Goal: Information Seeking & Learning: Learn about a topic

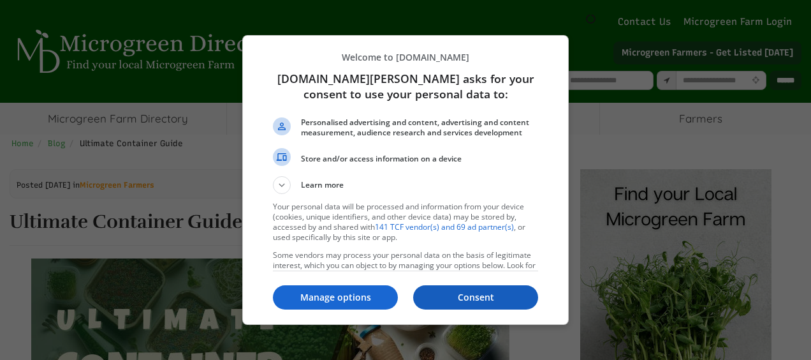
click at [469, 302] on p "Consent" at bounding box center [475, 297] width 125 height 13
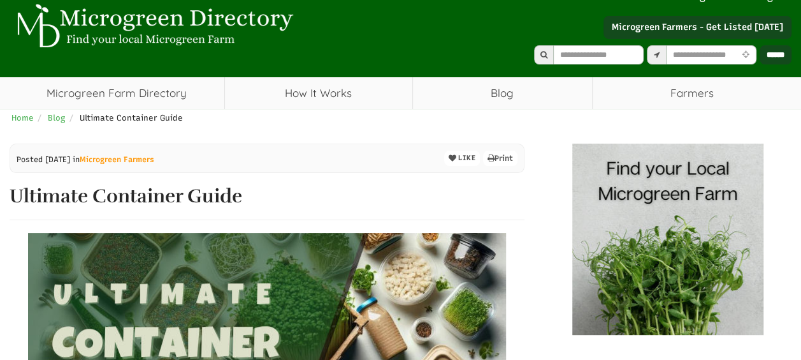
select select "Language Translate Widget"
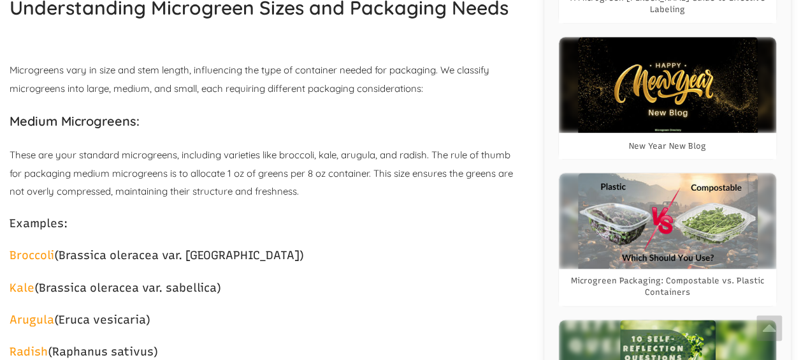
scroll to position [731, 0]
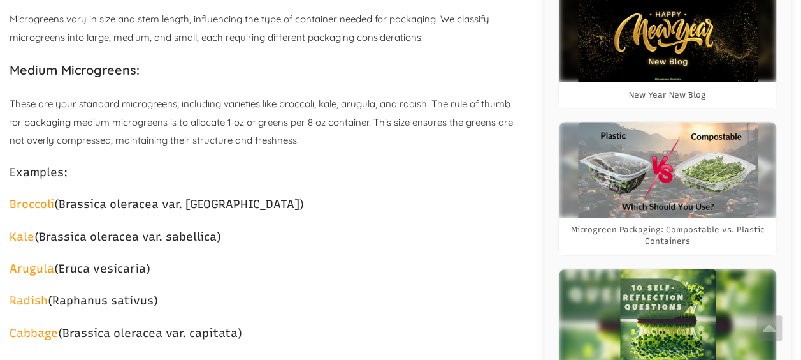
click at [652, 182] on img at bounding box center [668, 170] width 180 height 96
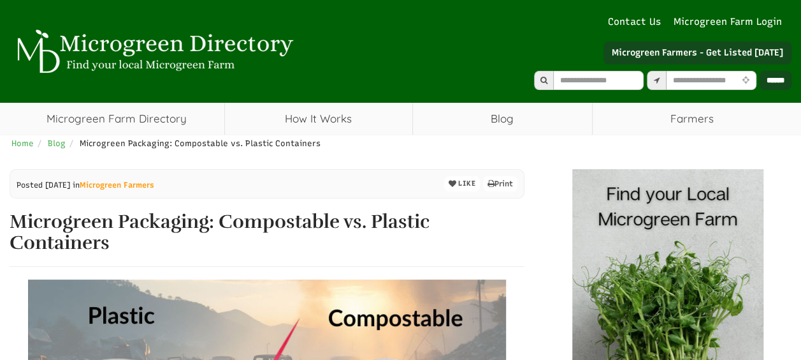
select select "Language Translate Widget"
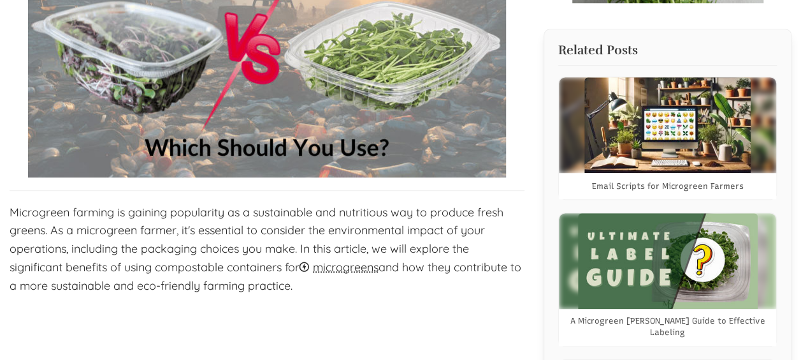
scroll to position [383, 0]
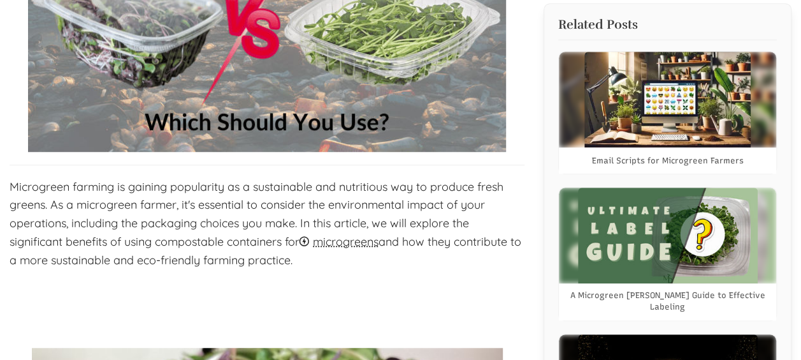
click at [644, 216] on img at bounding box center [668, 235] width 180 height 96
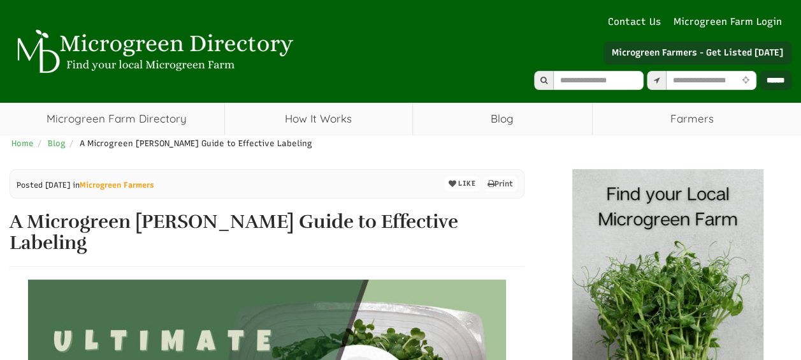
select select "Language Translate Widget"
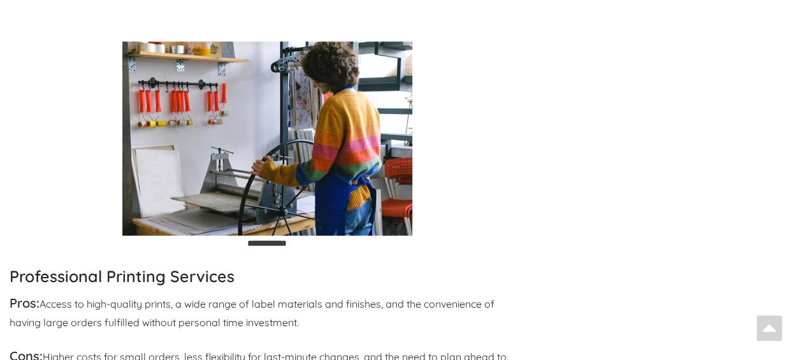
scroll to position [2828, 0]
